Goal: Task Accomplishment & Management: Manage account settings

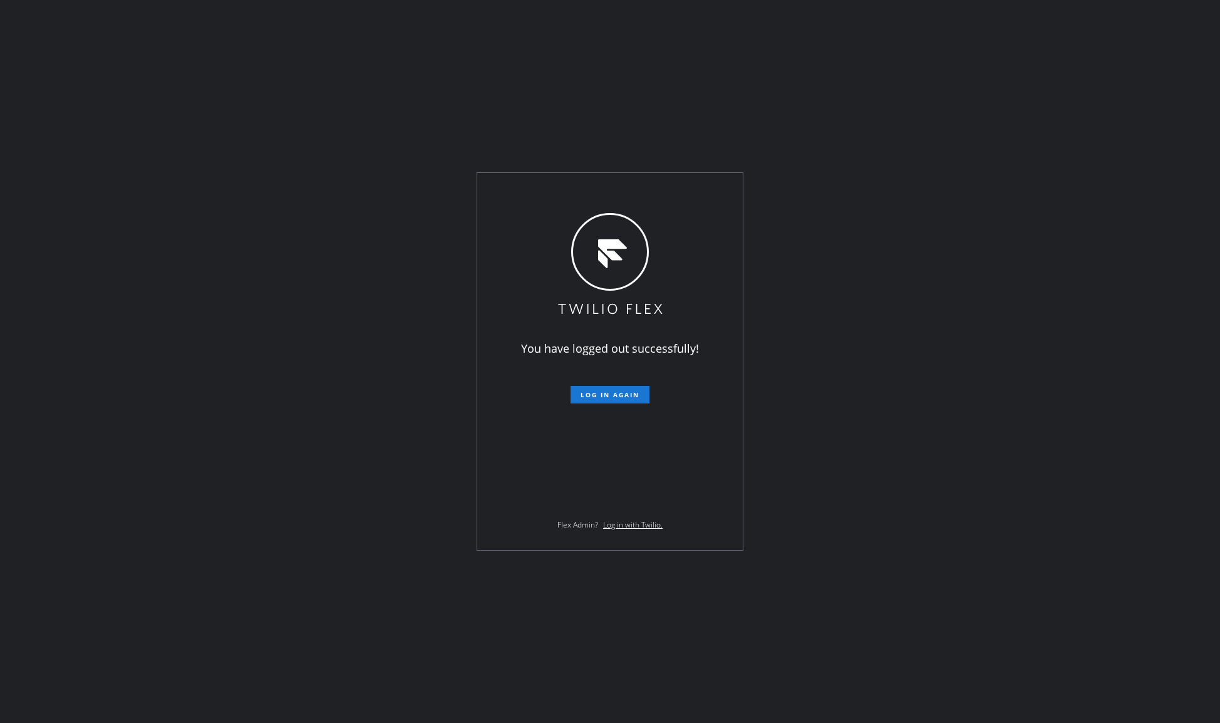
click at [621, 409] on div "You have logged out successfully! Log in again Flex Admin? Log in with Twilio." at bounding box center [610, 361] width 266 height 377
click at [605, 386] on button "Log in again" at bounding box center [610, 395] width 79 height 18
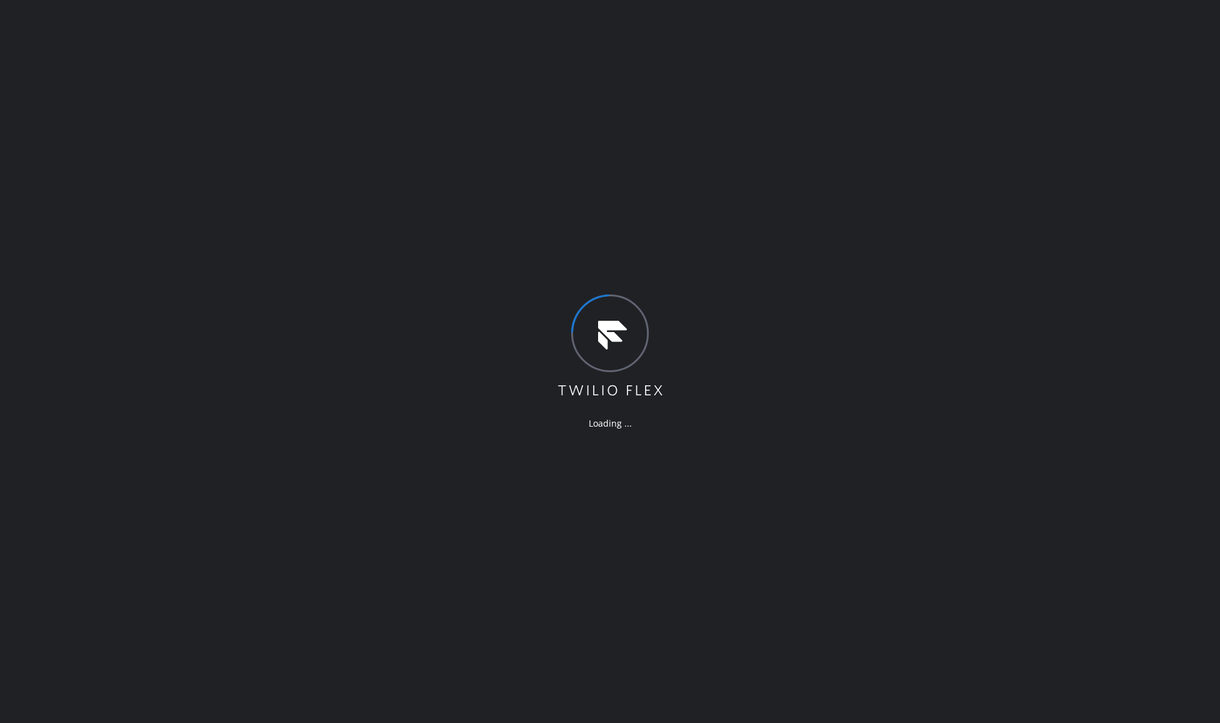
drag, startPoint x: 748, startPoint y: 252, endPoint x: 613, endPoint y: 172, distance: 157.3
click at [613, 172] on div "Loading ..." at bounding box center [610, 361] width 1220 height 723
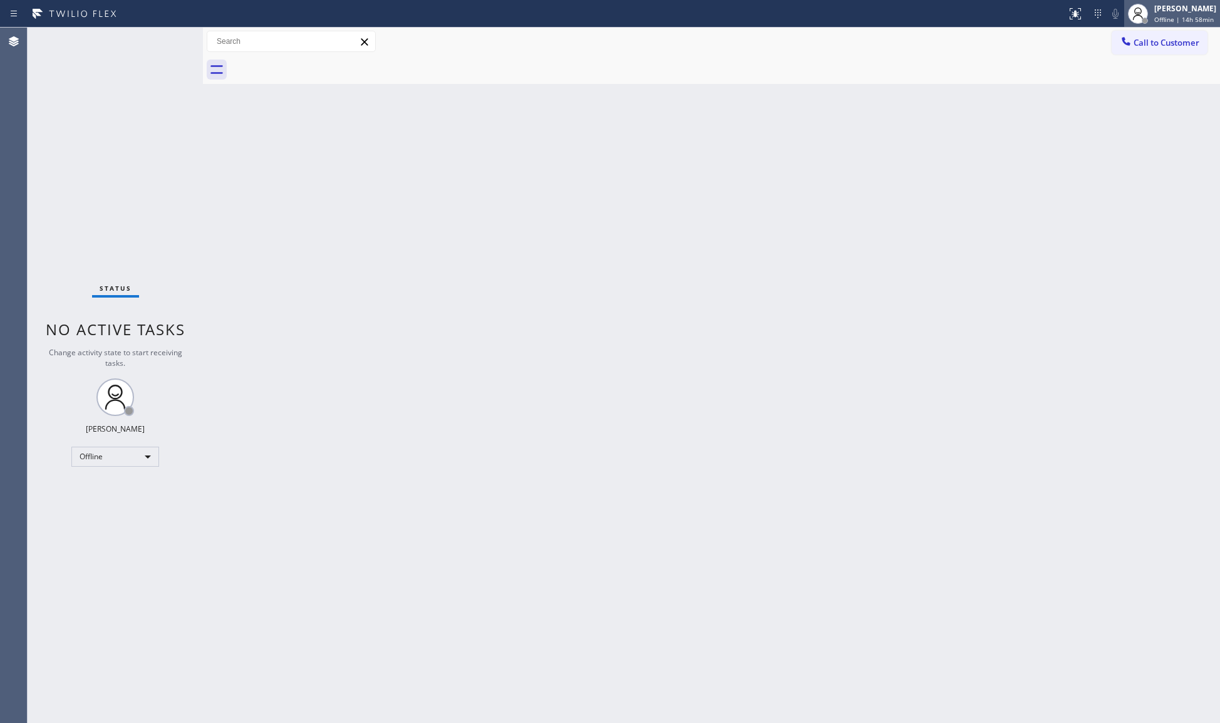
click at [1173, 15] on span "Offline | 14h 58min" at bounding box center [1185, 19] width 60 height 9
click at [1151, 81] on button "Unavailable" at bounding box center [1157, 83] width 125 height 16
